Goal: Navigation & Orientation: Find specific page/section

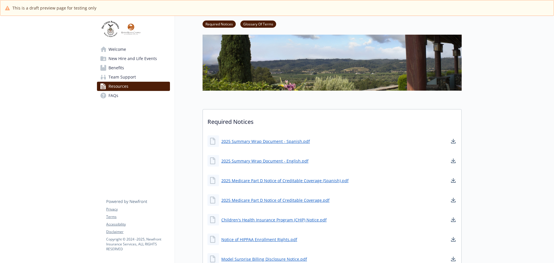
click at [119, 47] on span "Welcome" at bounding box center [118, 49] width 18 height 9
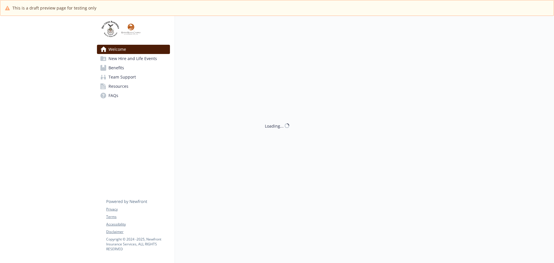
scroll to position [29, 0]
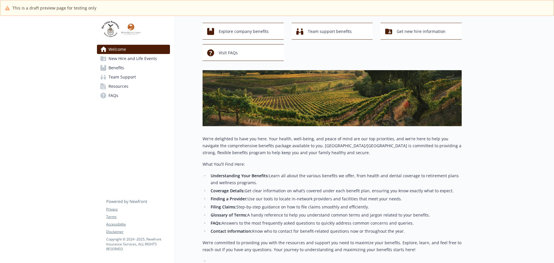
click at [131, 59] on span "New Hire and Life Events" at bounding box center [133, 58] width 49 height 9
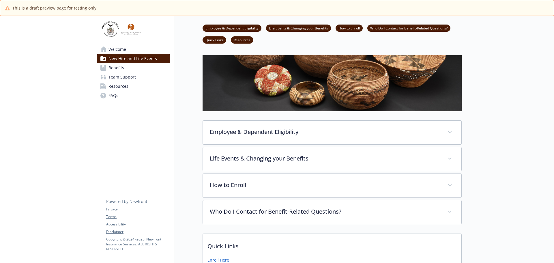
scroll to position [29, 0]
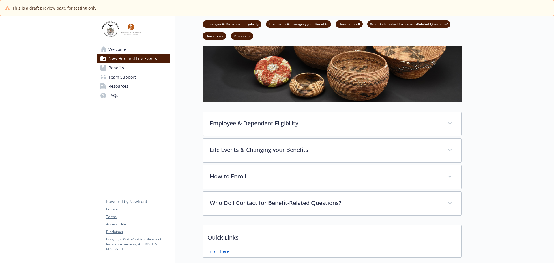
click at [120, 68] on span "Benefits" at bounding box center [117, 67] width 16 height 9
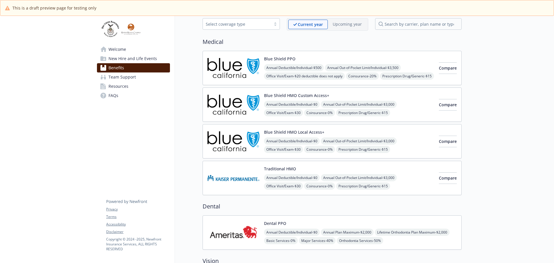
click at [120, 76] on span "Team Support" at bounding box center [122, 76] width 27 height 9
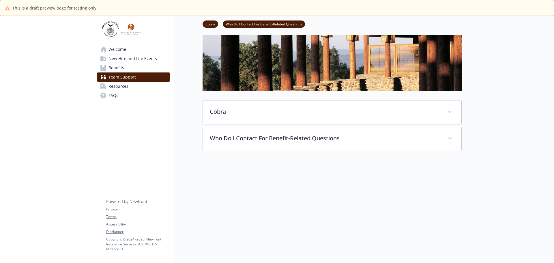
click at [120, 86] on span "Resources" at bounding box center [119, 86] width 20 height 9
